Goal: Task Accomplishment & Management: Complete application form

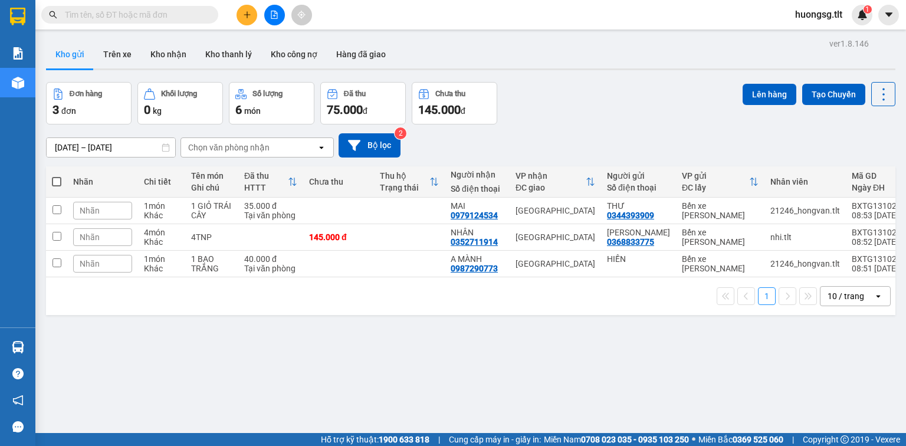
click at [193, 16] on input "text" at bounding box center [134, 14] width 139 height 13
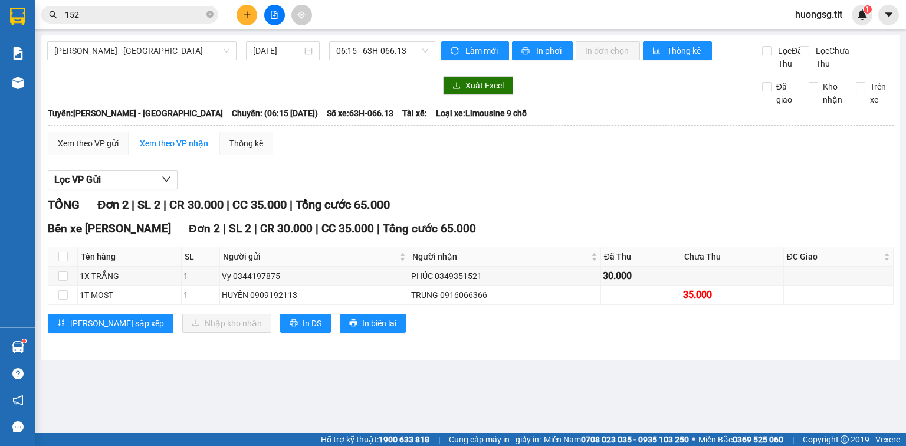
click at [205, 14] on span "152" at bounding box center [129, 15] width 177 height 18
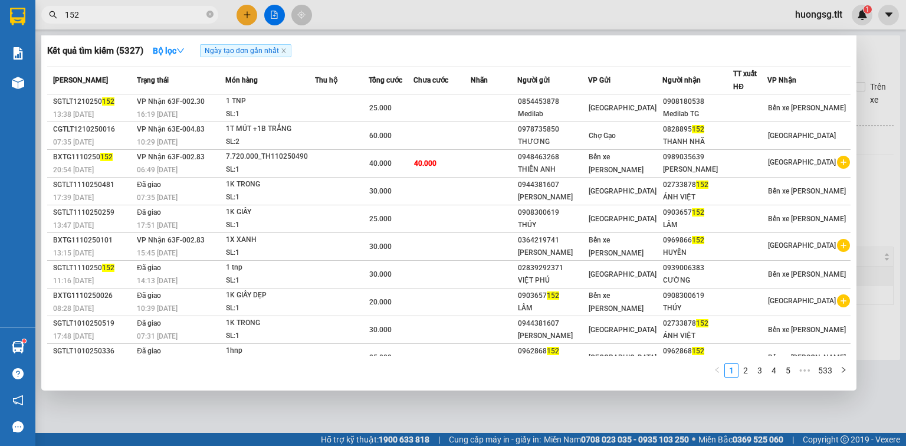
click at [187, 19] on input "152" at bounding box center [134, 14] width 139 height 13
type input "1"
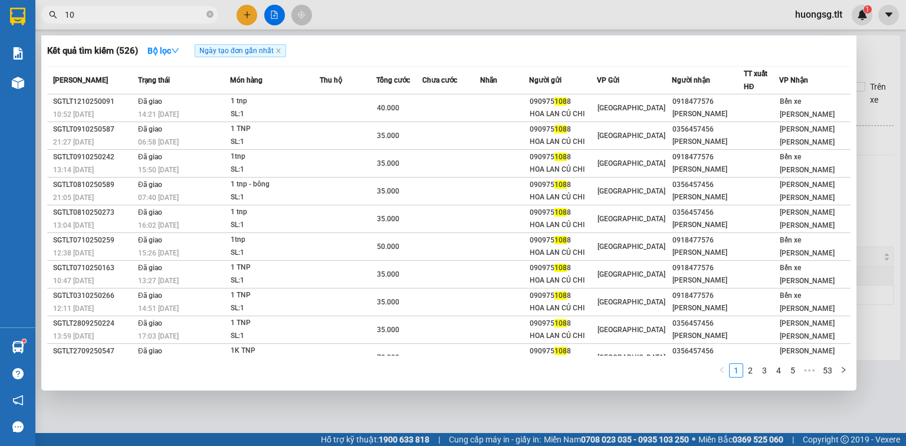
type input "1"
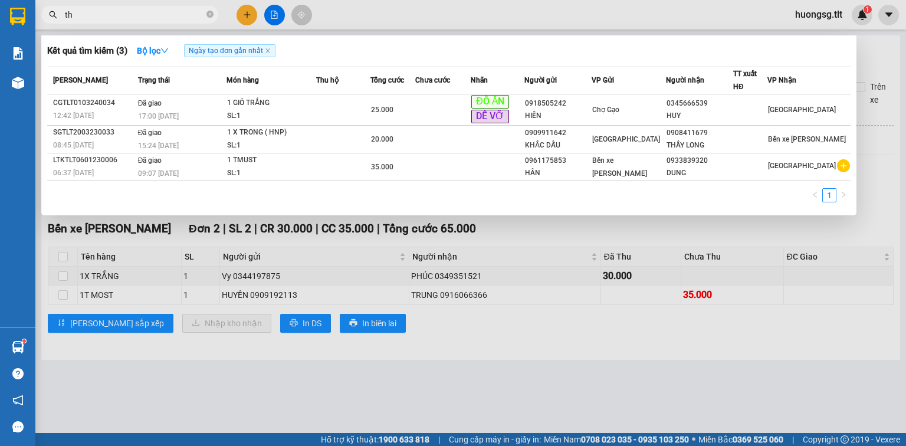
type input "t"
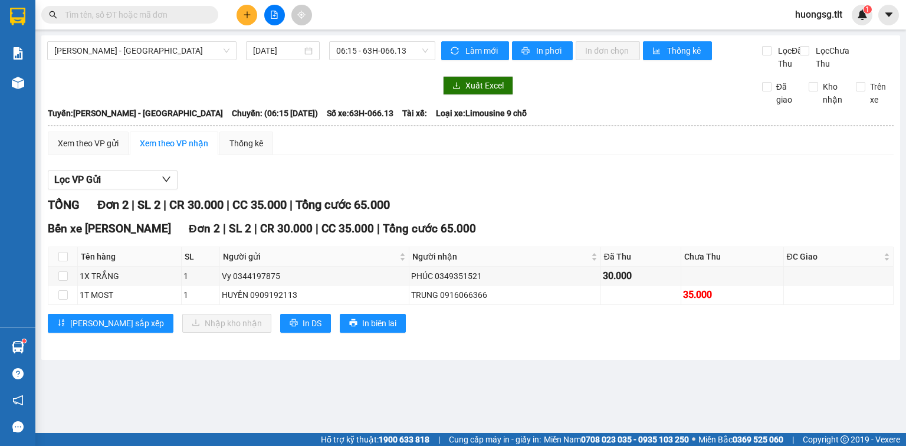
click at [196, 11] on input "text" at bounding box center [134, 14] width 139 height 13
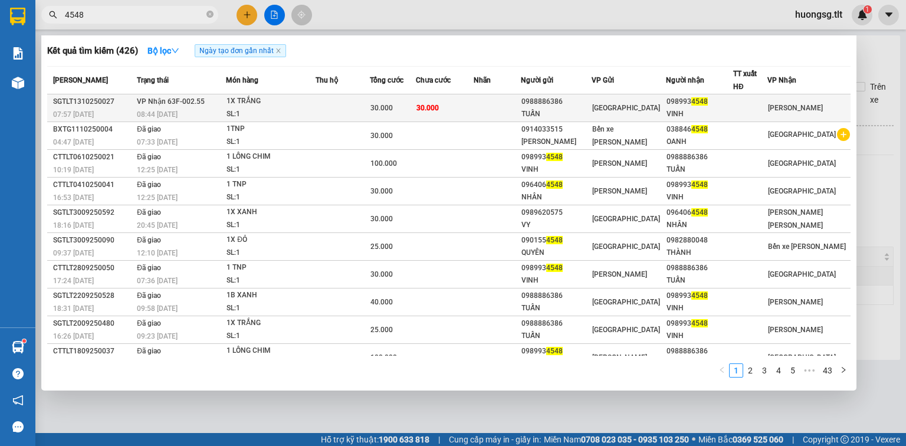
type input "4548"
click at [356, 100] on td at bounding box center [343, 108] width 54 height 28
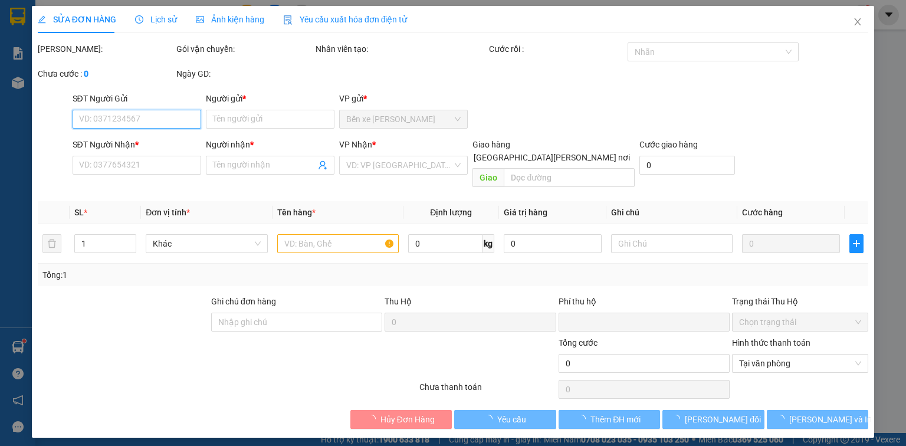
type input "0988886386"
type input "TUẤN"
type input "0989934548"
type input "VINH"
type input "0"
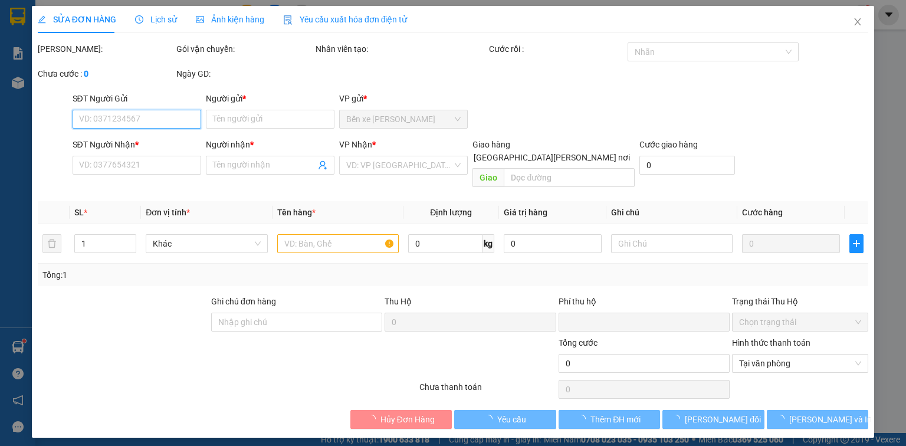
type input "30.000"
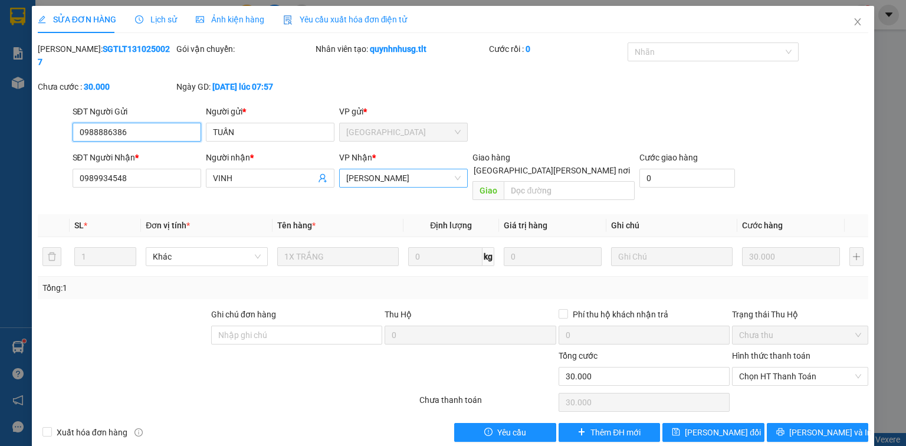
click at [365, 169] on span "[PERSON_NAME]" at bounding box center [403, 178] width 114 height 18
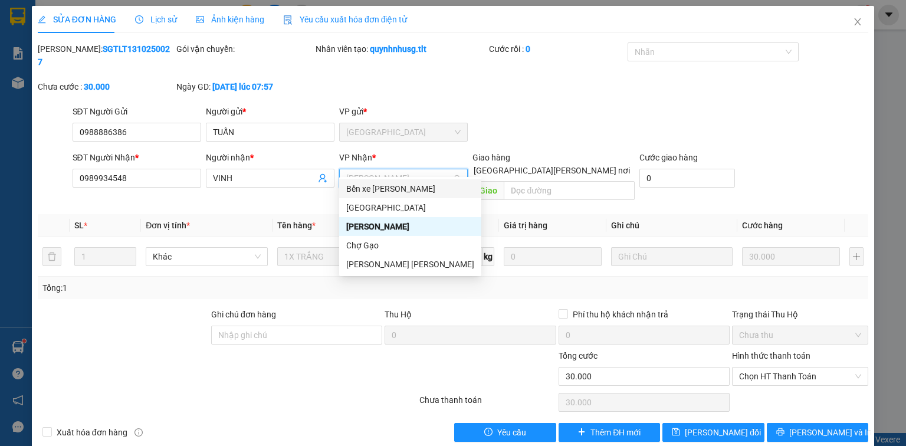
click at [404, 186] on div "Bến xe [PERSON_NAME]" at bounding box center [410, 188] width 128 height 13
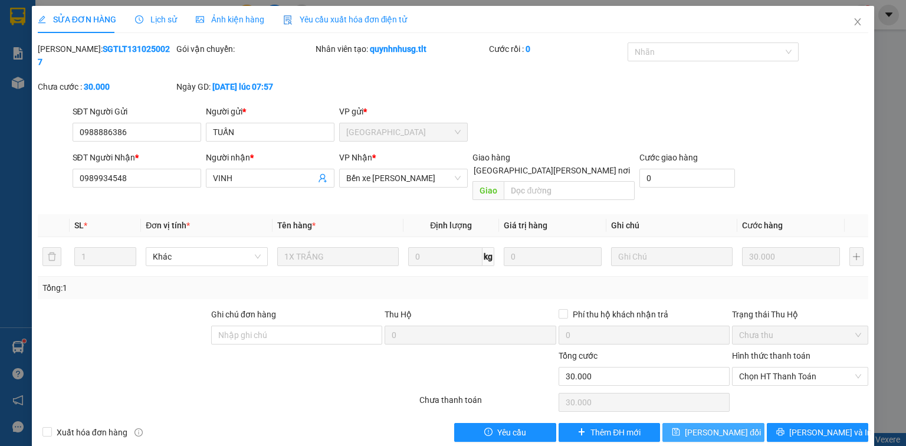
click at [721, 426] on span "[PERSON_NAME] đổi" at bounding box center [723, 432] width 76 height 13
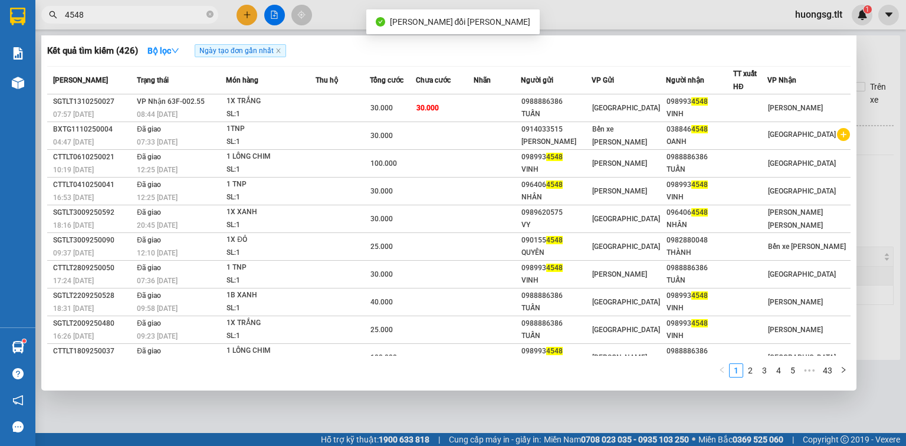
click at [151, 19] on input "4548" at bounding box center [134, 14] width 139 height 13
